Goal: Book appointment/travel/reservation

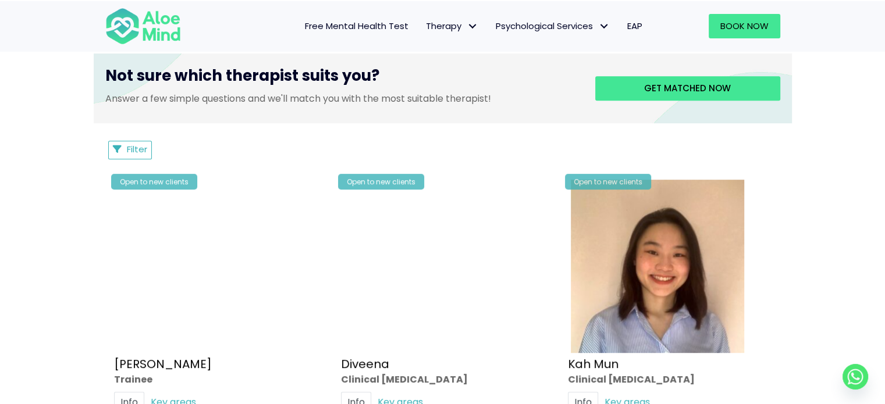
scroll to position [466, 0]
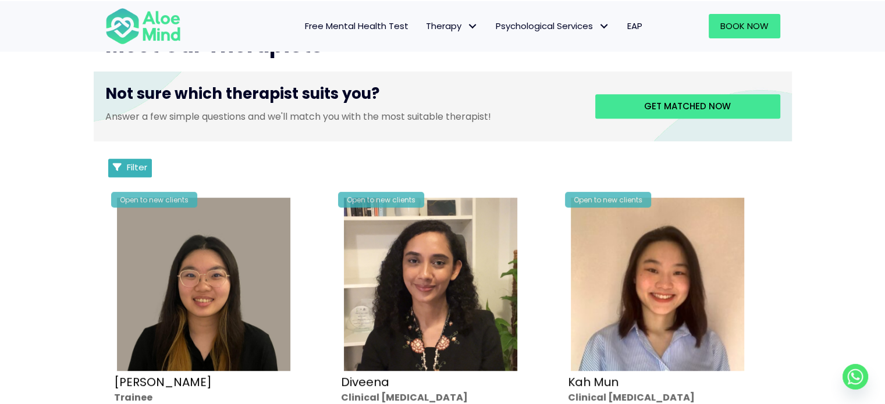
click at [123, 164] on button "Filter" at bounding box center [130, 168] width 44 height 19
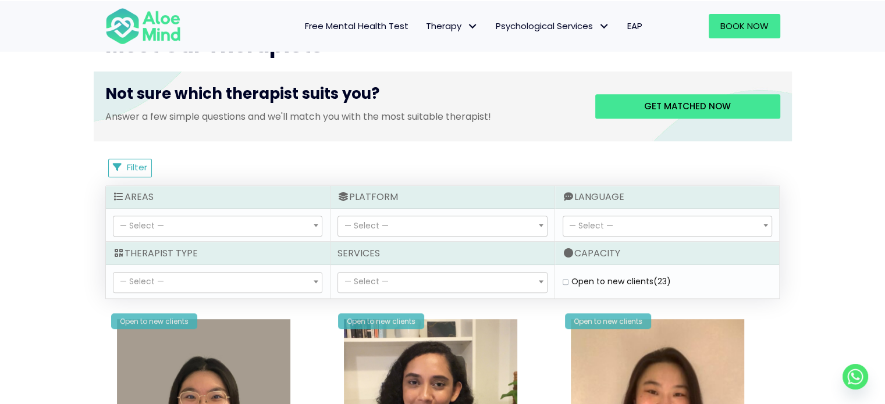
click at [618, 227] on span "— Select —" at bounding box center [667, 226] width 208 height 20
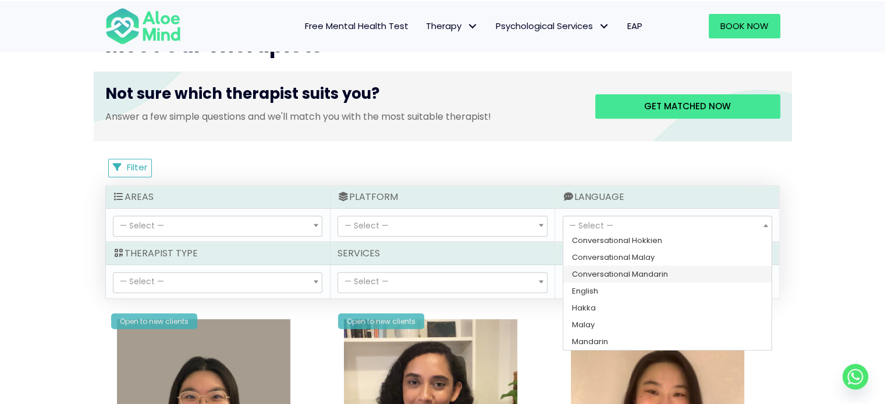
scroll to position [35, 0]
select select "142"
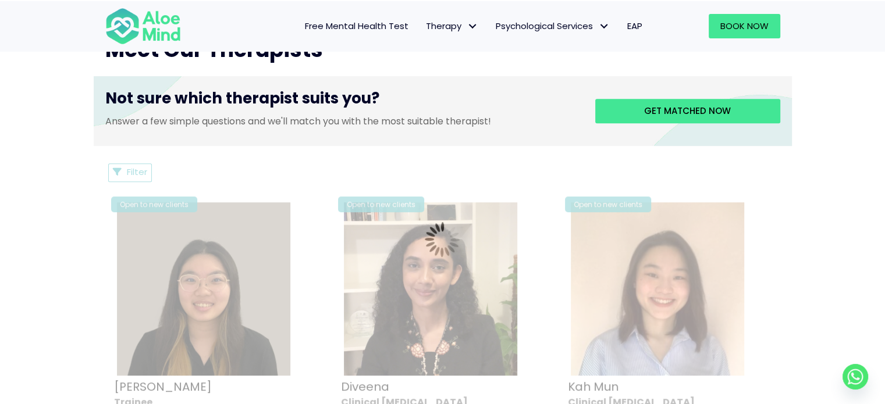
scroll to position [447, 0]
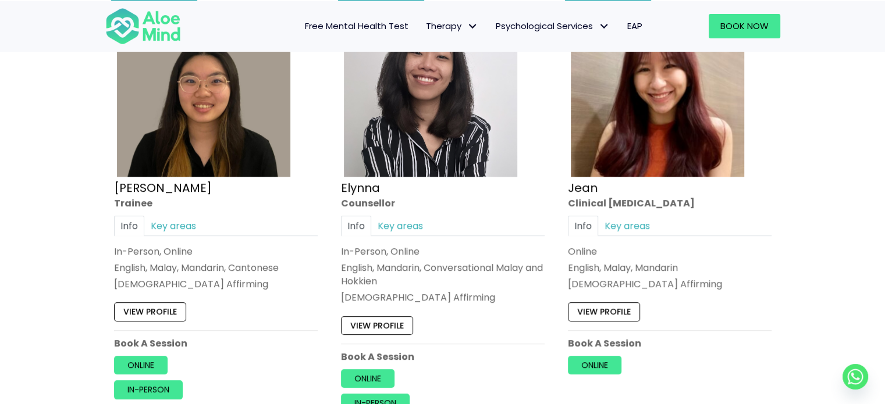
scroll to position [680, 0]
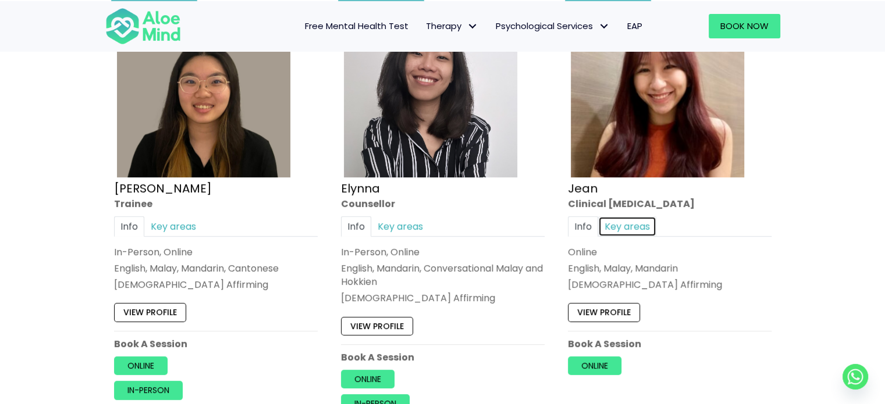
click at [623, 219] on link "Key areas" at bounding box center [627, 226] width 58 height 20
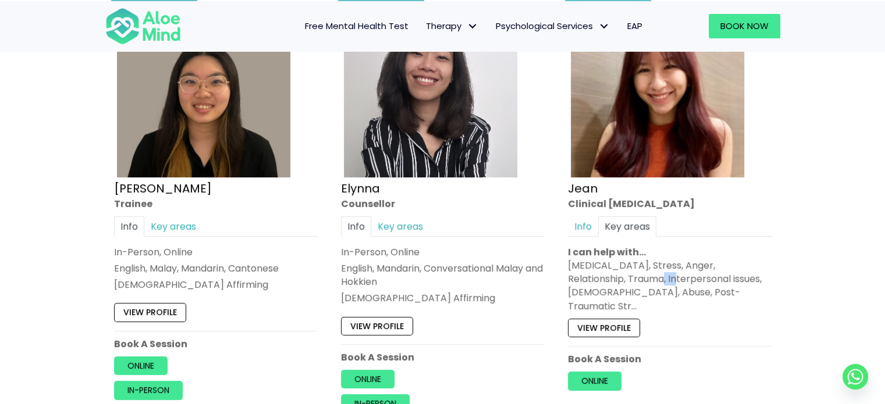
drag, startPoint x: 631, startPoint y: 276, endPoint x: 665, endPoint y: 274, distance: 33.8
click at [663, 275] on div "[MEDICAL_DATA], Stress, Anger, Relationship, Trauma, Interpersonal issues, [DEM…" at bounding box center [670, 286] width 204 height 54
click at [665, 274] on div "[MEDICAL_DATA], Stress, Anger, Relationship, Trauma, Interpersonal issues, [DEM…" at bounding box center [670, 286] width 204 height 54
click at [170, 219] on link "Key areas" at bounding box center [173, 226] width 58 height 20
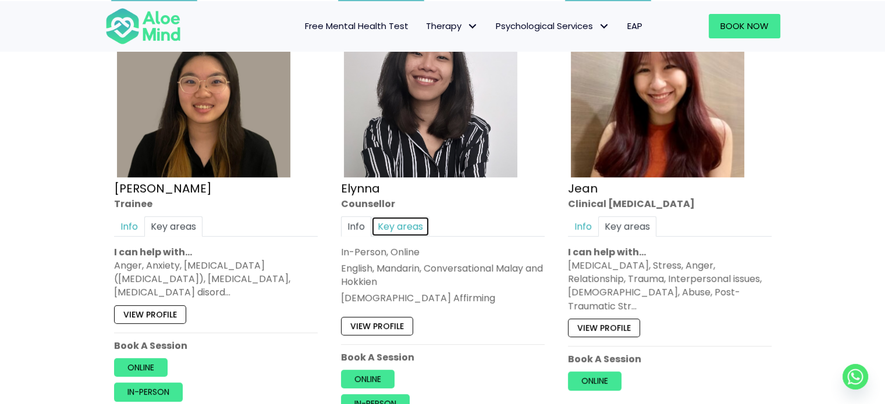
click at [386, 223] on link "Key areas" at bounding box center [400, 226] width 58 height 20
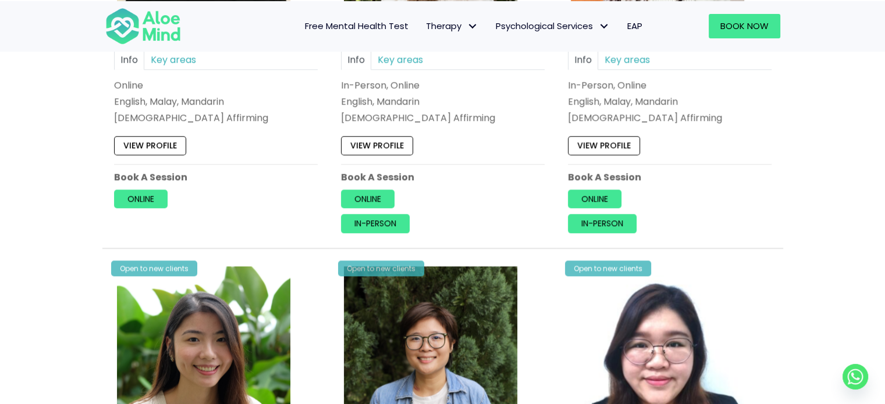
scroll to position [1378, 0]
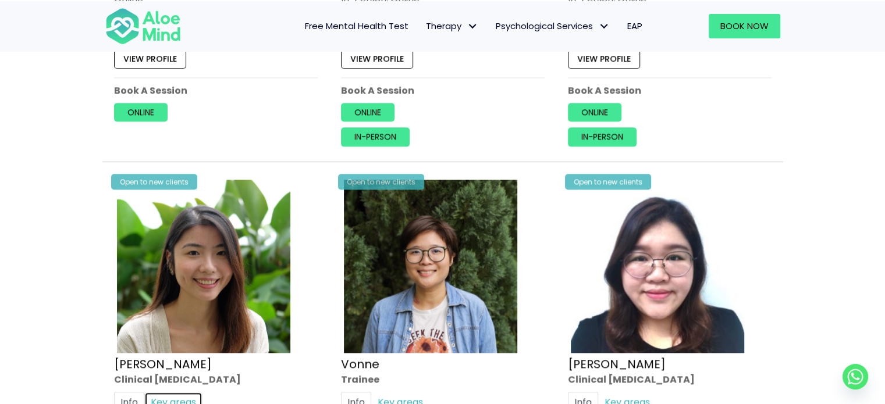
click at [163, 392] on link "Key areas" at bounding box center [173, 402] width 58 height 20
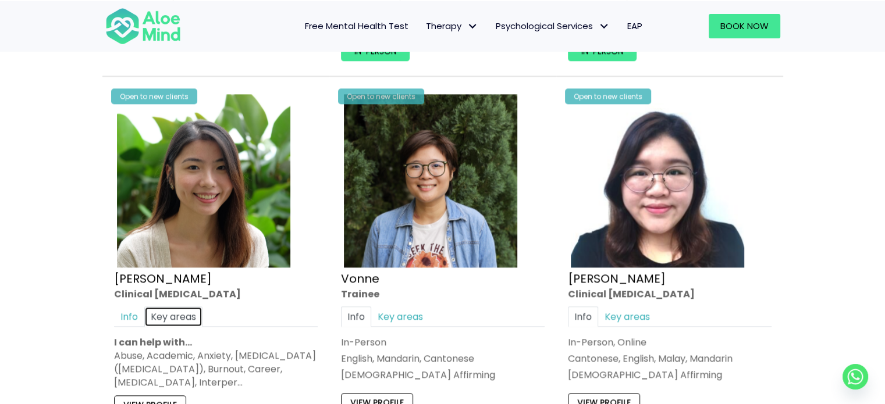
scroll to position [1436, 0]
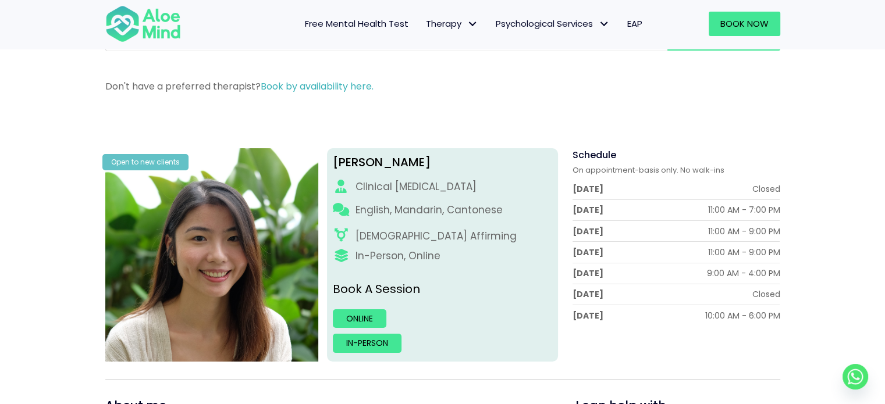
scroll to position [116, 0]
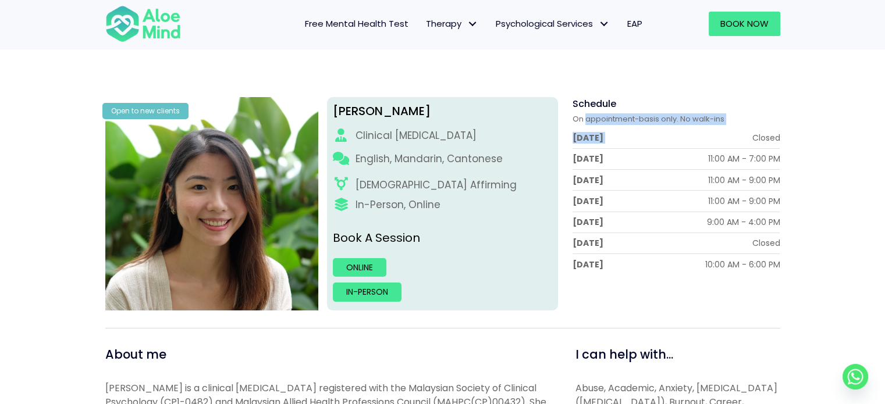
drag, startPoint x: 605, startPoint y: 125, endPoint x: 712, endPoint y: 127, distance: 107.1
click at [712, 127] on div "On appointment-basis only. No walk-ins Monday Closed Tuesday 11:00 AM - 7:00 PM…" at bounding box center [677, 194] width 208 height 161
click at [710, 120] on span "On appointment-basis only. No walk-ins" at bounding box center [649, 118] width 152 height 11
drag, startPoint x: 587, startPoint y: 119, endPoint x: 699, endPoint y: 124, distance: 112.4
click at [699, 124] on span "On appointment-basis only. No walk-ins" at bounding box center [649, 118] width 152 height 11
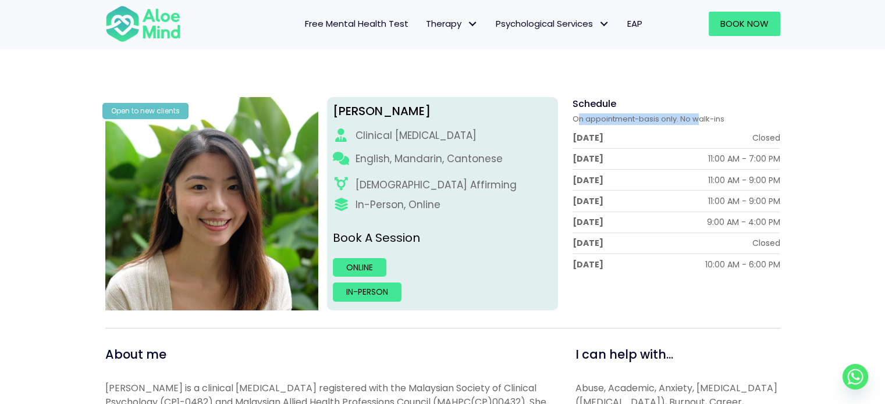
click at [699, 124] on span "On appointment-basis only. No walk-ins" at bounding box center [649, 118] width 152 height 11
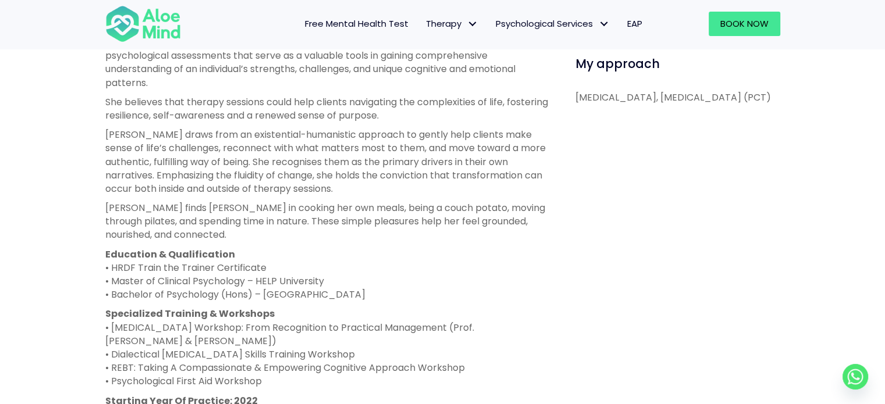
scroll to position [698, 0]
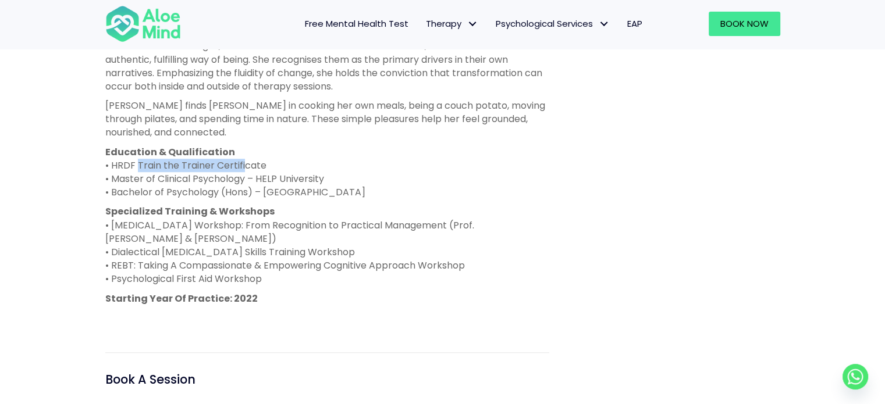
drag, startPoint x: 142, startPoint y: 177, endPoint x: 241, endPoint y: 176, distance: 98.9
click at [241, 176] on p "Education & Qualification • HRDF Train the Trainer Certificate • Master of Clin…" at bounding box center [327, 172] width 444 height 54
drag, startPoint x: 150, startPoint y: 193, endPoint x: 253, endPoint y: 191, distance: 103.0
click at [252, 191] on p "Education & Qualification • HRDF Train the Trainer Certificate • Master of Clin…" at bounding box center [327, 172] width 444 height 54
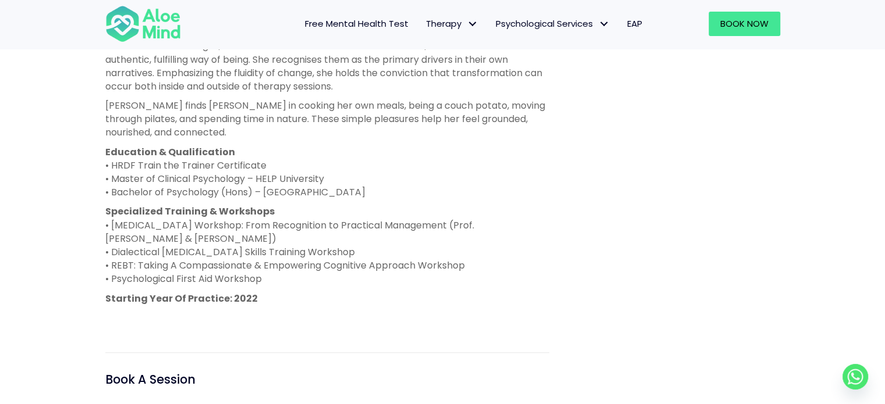
click at [254, 190] on p "Education & Qualification • HRDF Train the Trainer Certificate • Master of Clin…" at bounding box center [327, 172] width 444 height 54
drag, startPoint x: 262, startPoint y: 192, endPoint x: 293, endPoint y: 189, distance: 31.0
click at [293, 189] on p "Education & Qualification • HRDF Train the Trainer Certificate • Master of Clin…" at bounding box center [327, 172] width 444 height 54
click at [294, 189] on p "Education & Qualification • HRDF Train the Trainer Certificate • Master of Clin…" at bounding box center [327, 172] width 444 height 54
drag, startPoint x: 279, startPoint y: 208, endPoint x: 324, endPoint y: 209, distance: 44.2
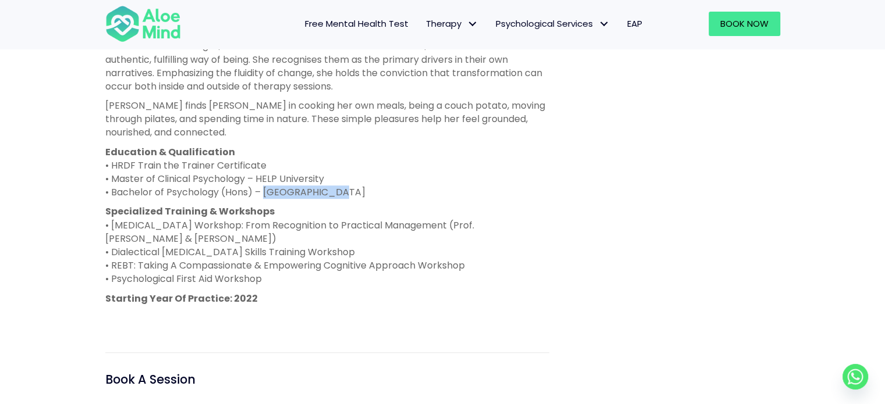
click at [324, 200] on p "Education & Qualification • HRDF Train the Trainer Certificate • Master of Clin…" at bounding box center [327, 172] width 444 height 54
click at [327, 200] on p "Education & Qualification • HRDF Train the Trainer Certificate • Master of Clin…" at bounding box center [327, 172] width 444 height 54
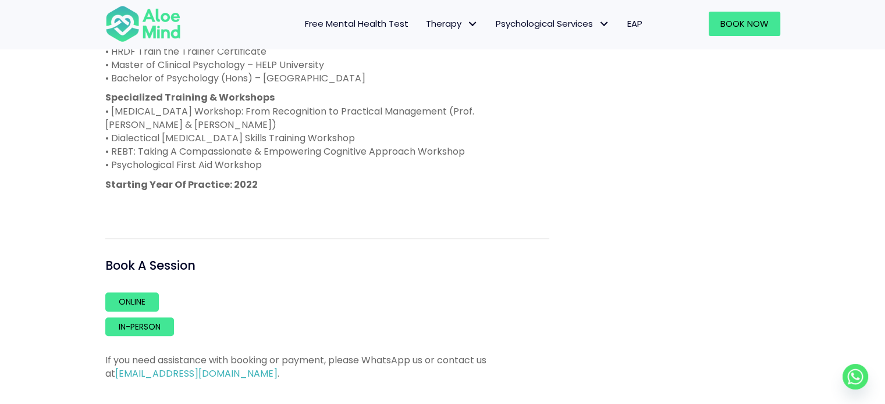
scroll to position [815, 0]
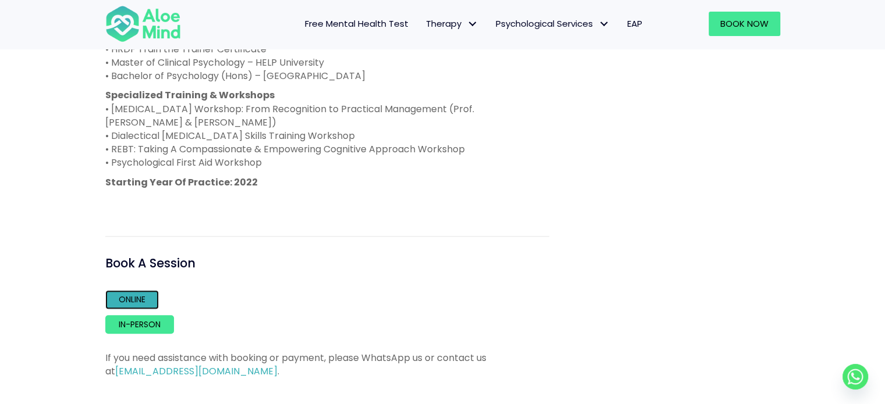
click at [124, 309] on link "Online" at bounding box center [132, 299] width 54 height 19
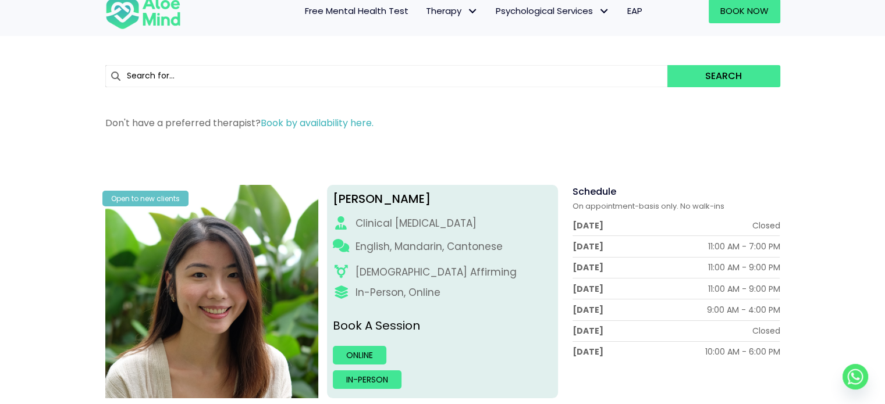
scroll to position [0, 0]
